Goal: Find specific page/section: Locate a particular part of the current website

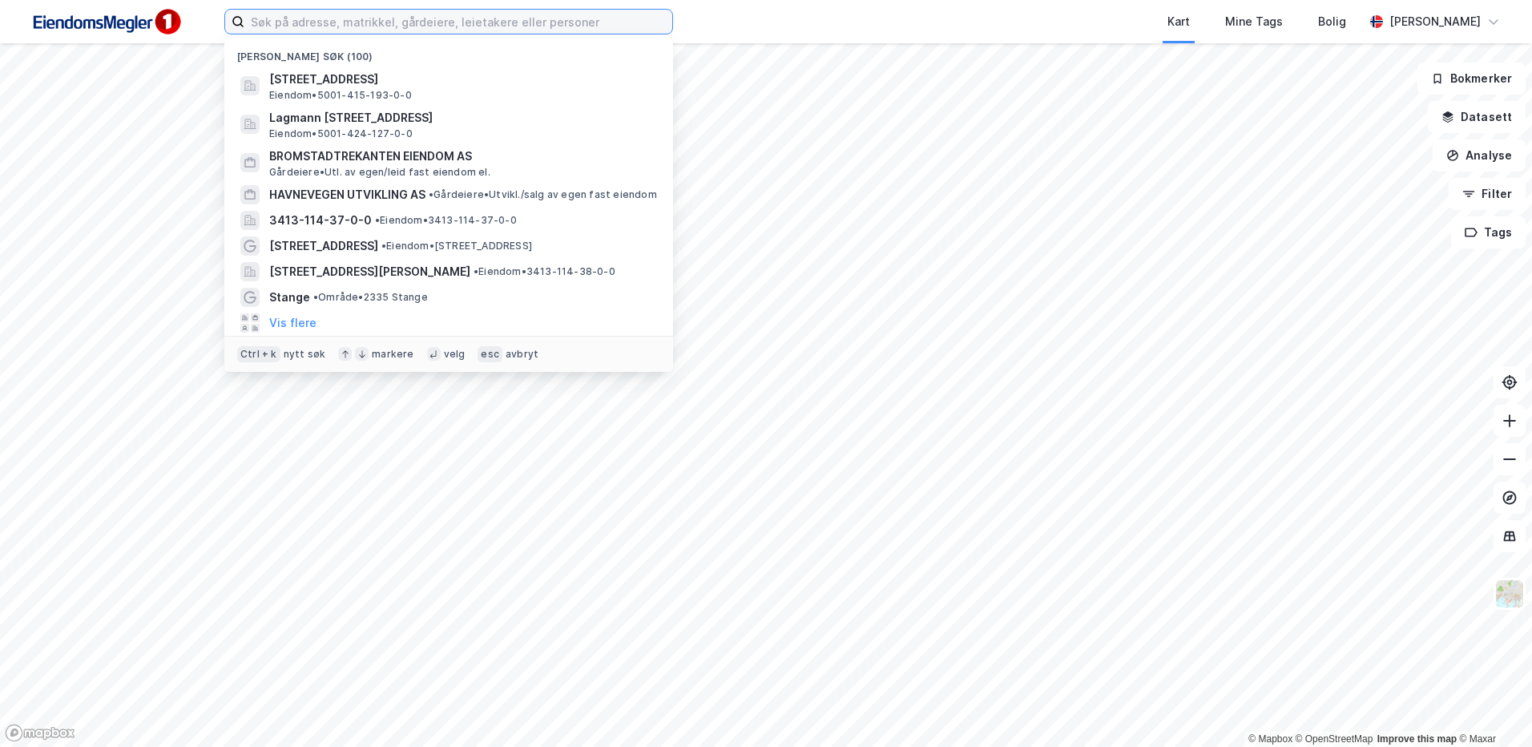
click at [249, 14] on input at bounding box center [458, 22] width 428 height 24
paste input "havnevegen 22"
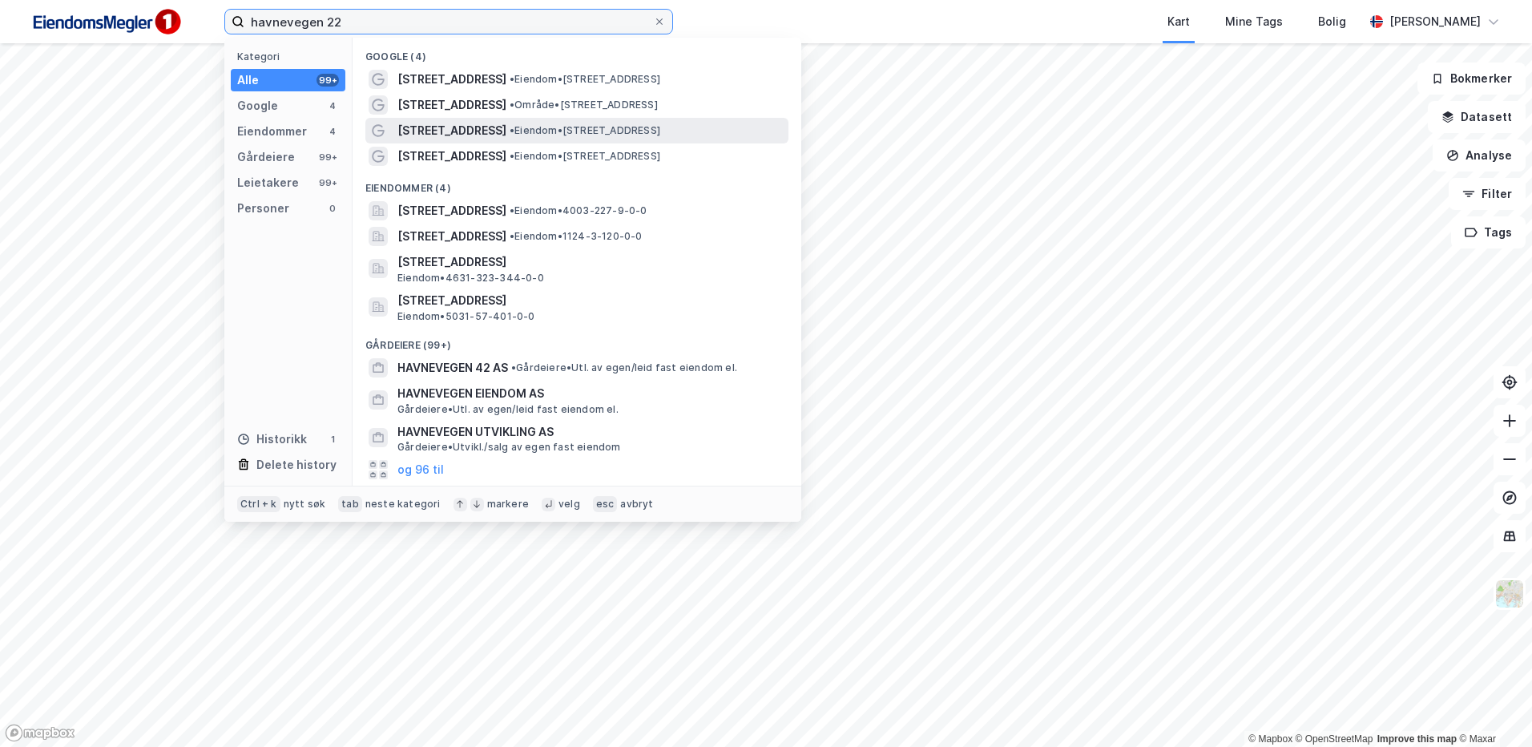
type input "havnevegen 22"
click at [666, 139] on div "[STREET_ADDRESS] • Eiendom • [STREET_ADDRESS]" at bounding box center [591, 130] width 388 height 19
